Goal: Register for event/course

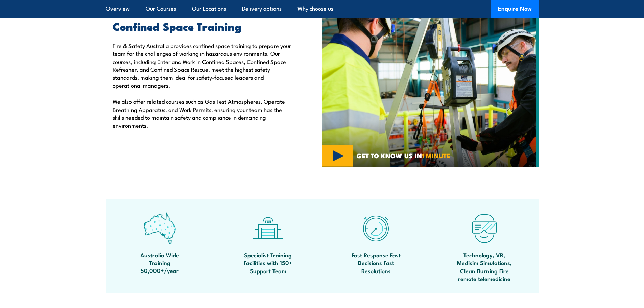
scroll to position [101, 0]
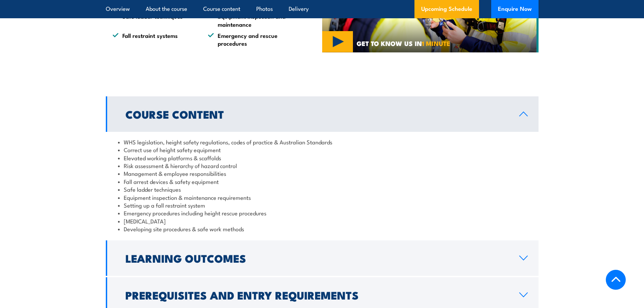
scroll to position [541, 0]
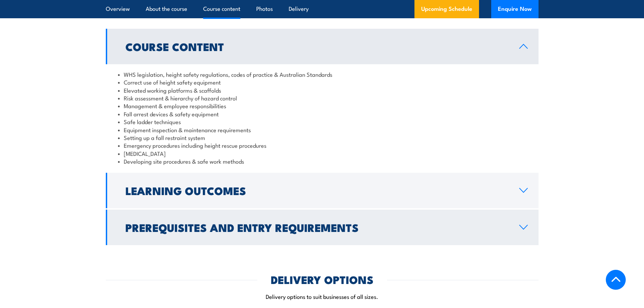
click at [213, 230] on h2 "Prerequisites and Entry Requirements" at bounding box center [316, 227] width 383 height 9
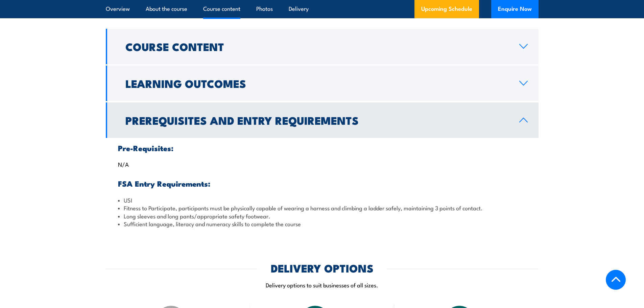
click at [169, 124] on h2 "Prerequisites and Entry Requirements" at bounding box center [316, 119] width 383 height 9
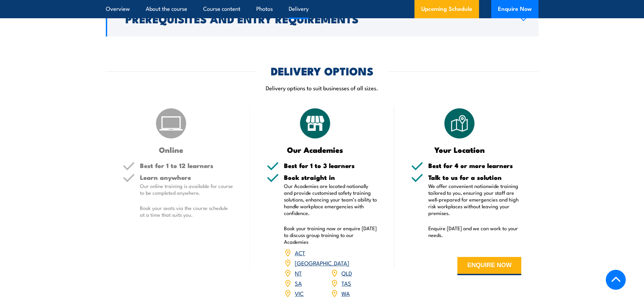
scroll to position [677, 0]
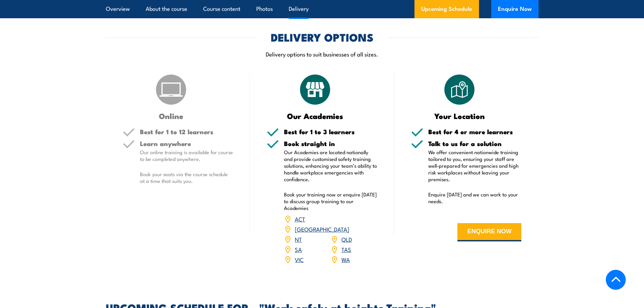
click at [299, 245] on link "SA" at bounding box center [298, 249] width 7 height 8
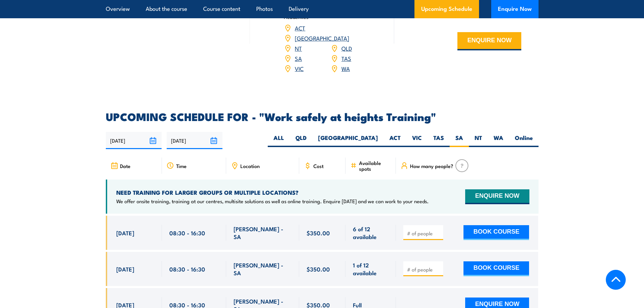
scroll to position [1009, 0]
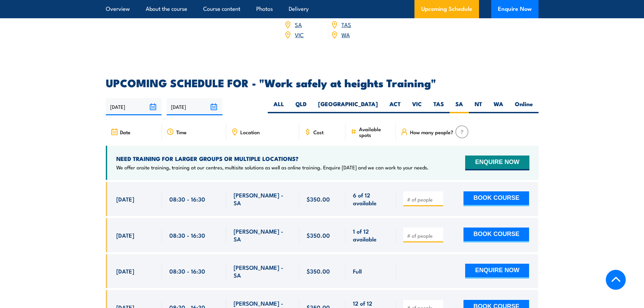
click at [416, 196] on input "number" at bounding box center [424, 199] width 34 height 7
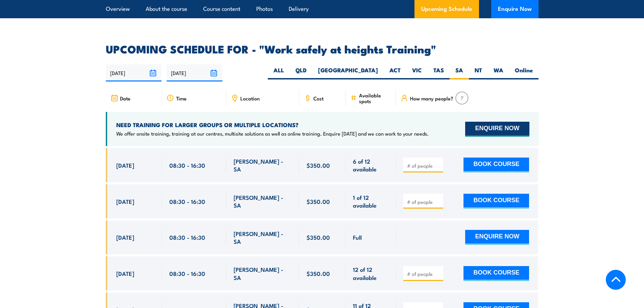
click at [492, 122] on button "ENQUIRE NOW" at bounding box center [497, 129] width 64 height 15
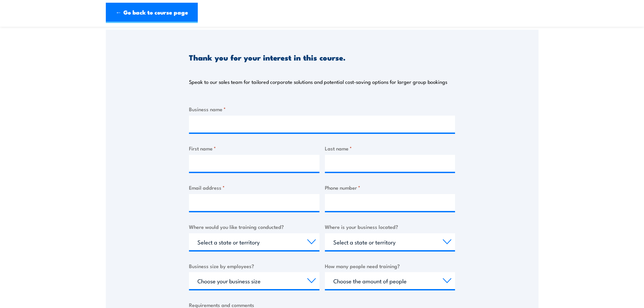
scroll to position [101, 0]
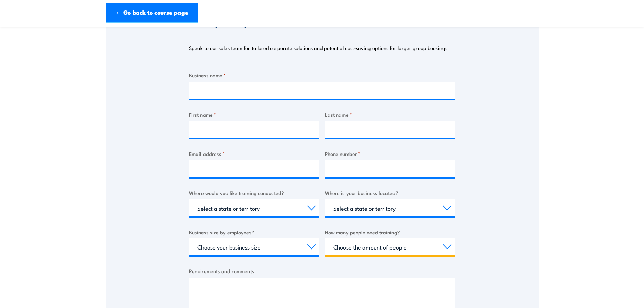
click at [391, 244] on select "Choose the amount of people 1 to 4 5 to 19 20+" at bounding box center [390, 246] width 131 height 17
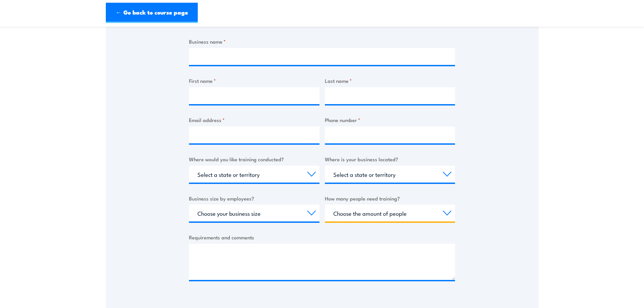
scroll to position [169, 0]
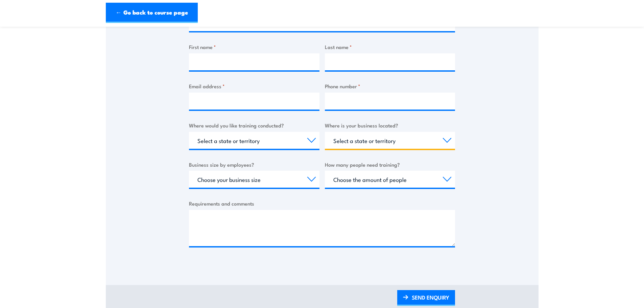
click at [357, 144] on select "Select a state or territory [GEOGRAPHIC_DATA] [GEOGRAPHIC_DATA] [GEOGRAPHIC_DAT…" at bounding box center [390, 140] width 131 height 17
click at [234, 179] on select "Choose your business size 1 to 19 20 to 199 200+" at bounding box center [254, 179] width 131 height 17
select select "200+"
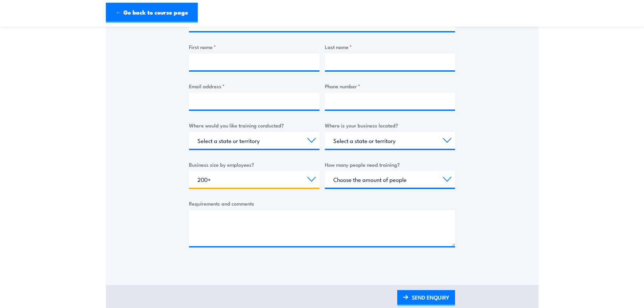
click at [189, 171] on select "Choose your business size 1 to 19 20 to 199 200+" at bounding box center [254, 179] width 131 height 17
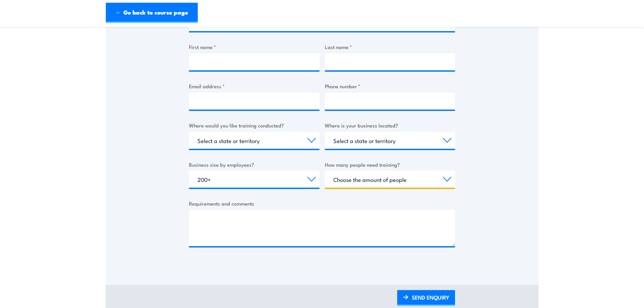
click at [380, 186] on select "Choose the amount of people 1 to 4 5 to 19 20+" at bounding box center [390, 179] width 131 height 17
select select "5 to 19"
click at [325, 171] on select "Choose the amount of people 1 to 4 5 to 19 20+" at bounding box center [390, 179] width 131 height 17
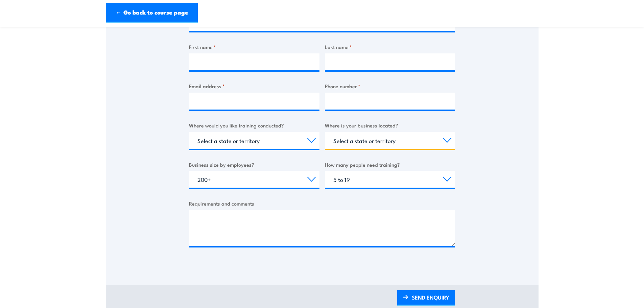
click at [350, 145] on select "Select a state or territory QLD NSW VIC SA ACT WA TAS NT" at bounding box center [390, 140] width 131 height 17
select select "SA"
click at [325, 132] on select "Select a state or territory QLD NSW VIC SA ACT WA TAS NT" at bounding box center [390, 140] width 131 height 17
click at [252, 144] on select "Select a state or territory Nationally - multiple locations QLD NSW VIC SA ACT …" at bounding box center [254, 140] width 131 height 17
select select "SA"
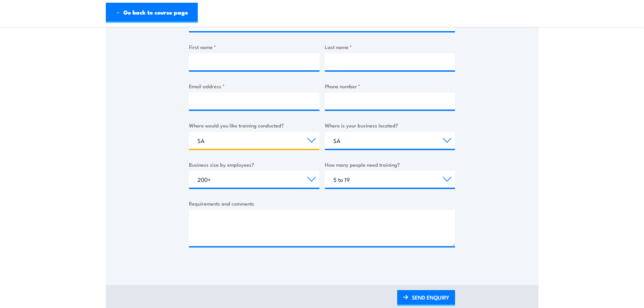
click at [189, 132] on select "Select a state or territory Nationally - multiple locations QLD NSW VIC SA ACT …" at bounding box center [254, 140] width 131 height 17
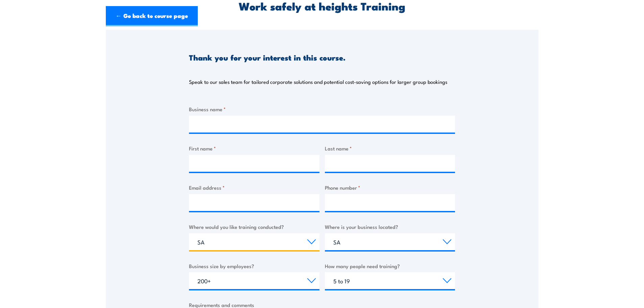
scroll to position [0, 0]
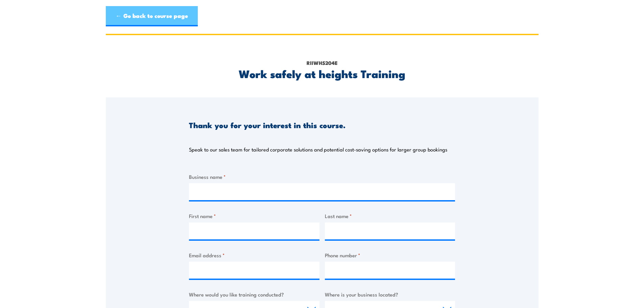
click at [149, 17] on link "← Go back to course page" at bounding box center [152, 16] width 92 height 20
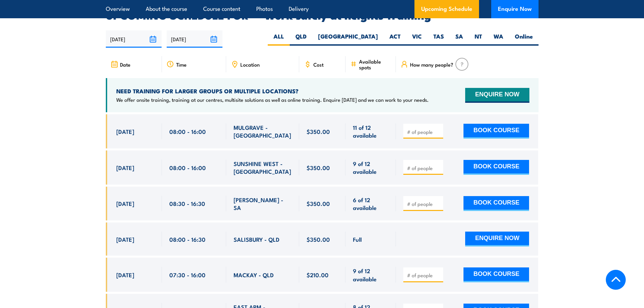
scroll to position [1043, 0]
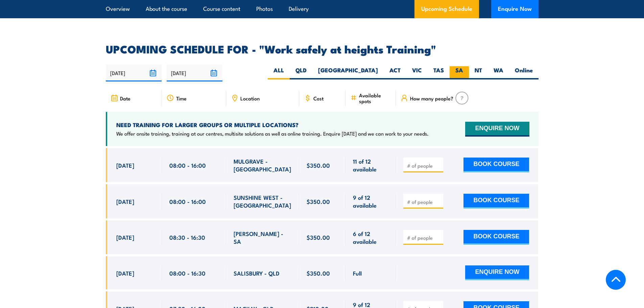
click at [452, 66] on label "SA" at bounding box center [459, 72] width 19 height 13
click at [463, 66] on input "SA" at bounding box center [465, 68] width 4 height 4
radio input "true"
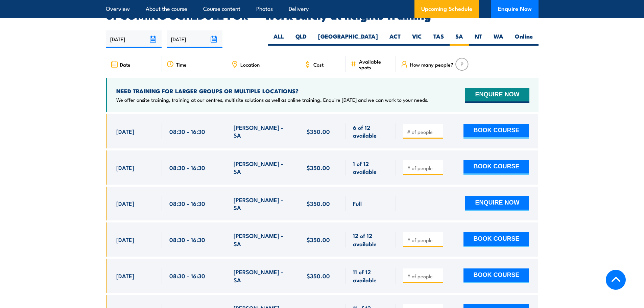
scroll to position [1043, 0]
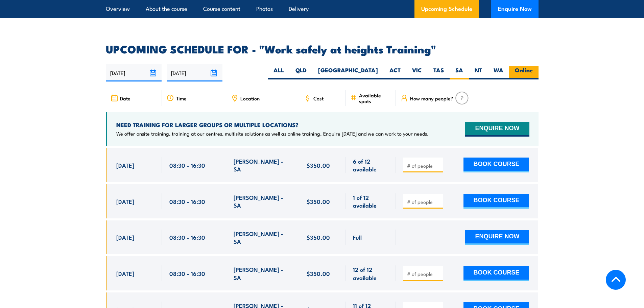
click at [529, 66] on label "Online" at bounding box center [523, 72] width 29 height 13
click at [533, 66] on input "Online" at bounding box center [535, 68] width 4 height 4
radio input "true"
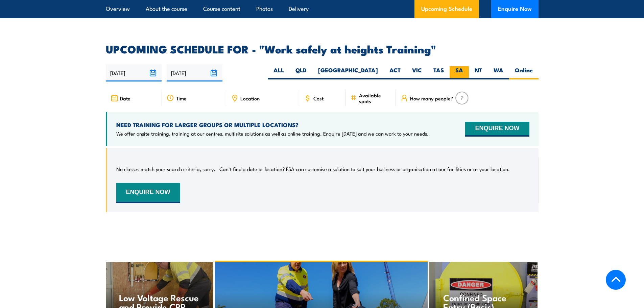
click at [462, 66] on label "SA" at bounding box center [459, 72] width 19 height 13
click at [463, 66] on input "SA" at bounding box center [465, 68] width 4 height 4
radio input "true"
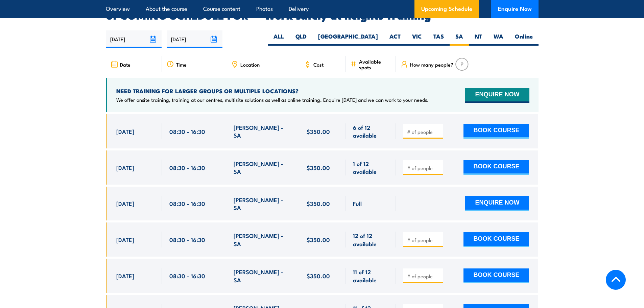
click at [421, 237] on input "number" at bounding box center [424, 240] width 34 height 7
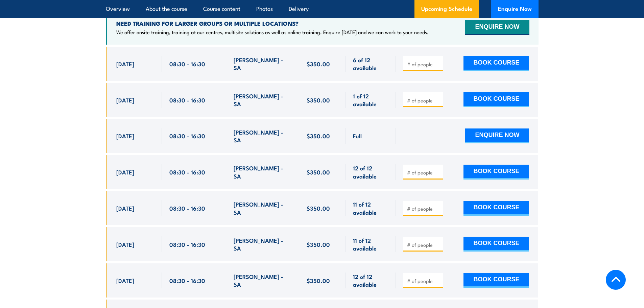
scroll to position [1076, 0]
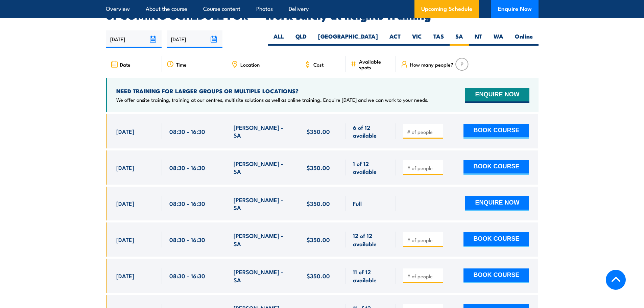
click at [457, 58] on img at bounding box center [462, 64] width 13 height 13
